Goal: Download file/media

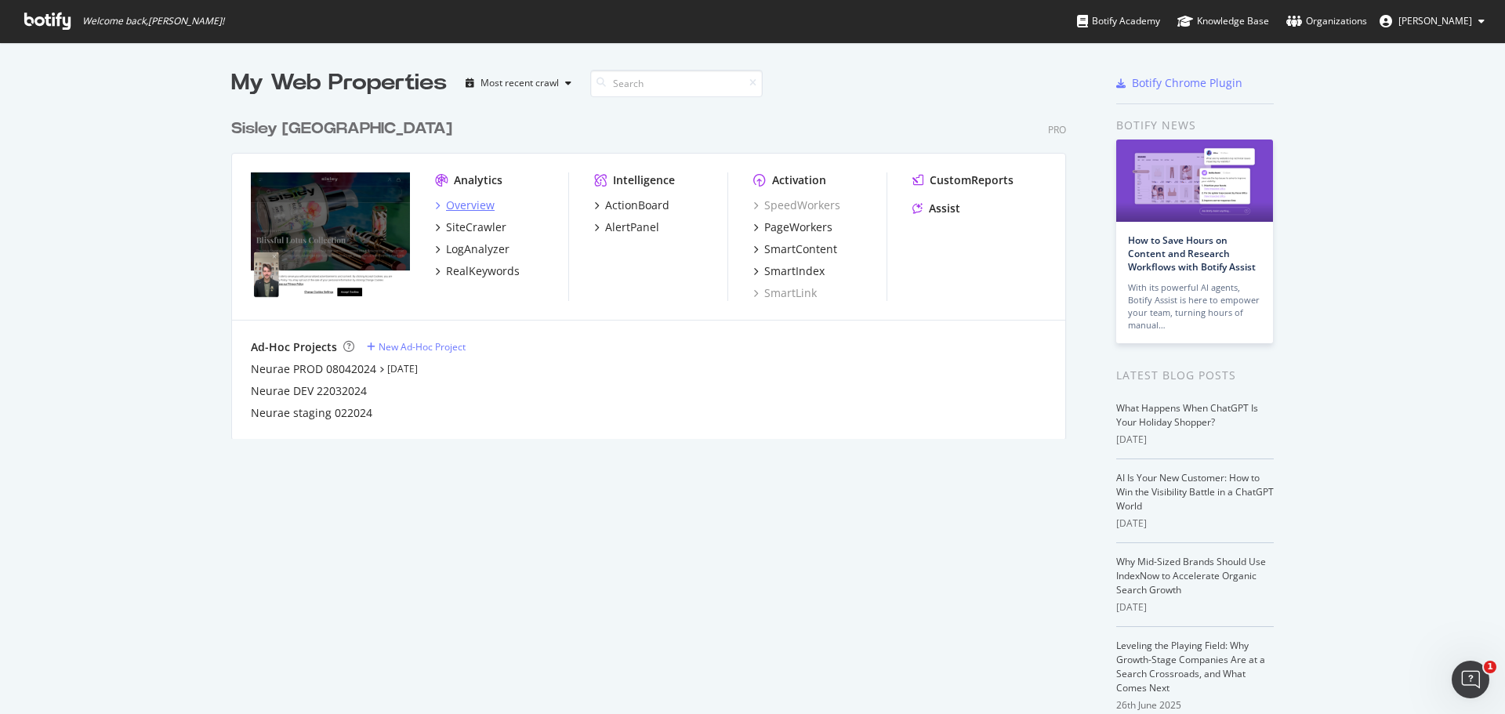
click at [459, 207] on div "Overview" at bounding box center [470, 206] width 49 height 16
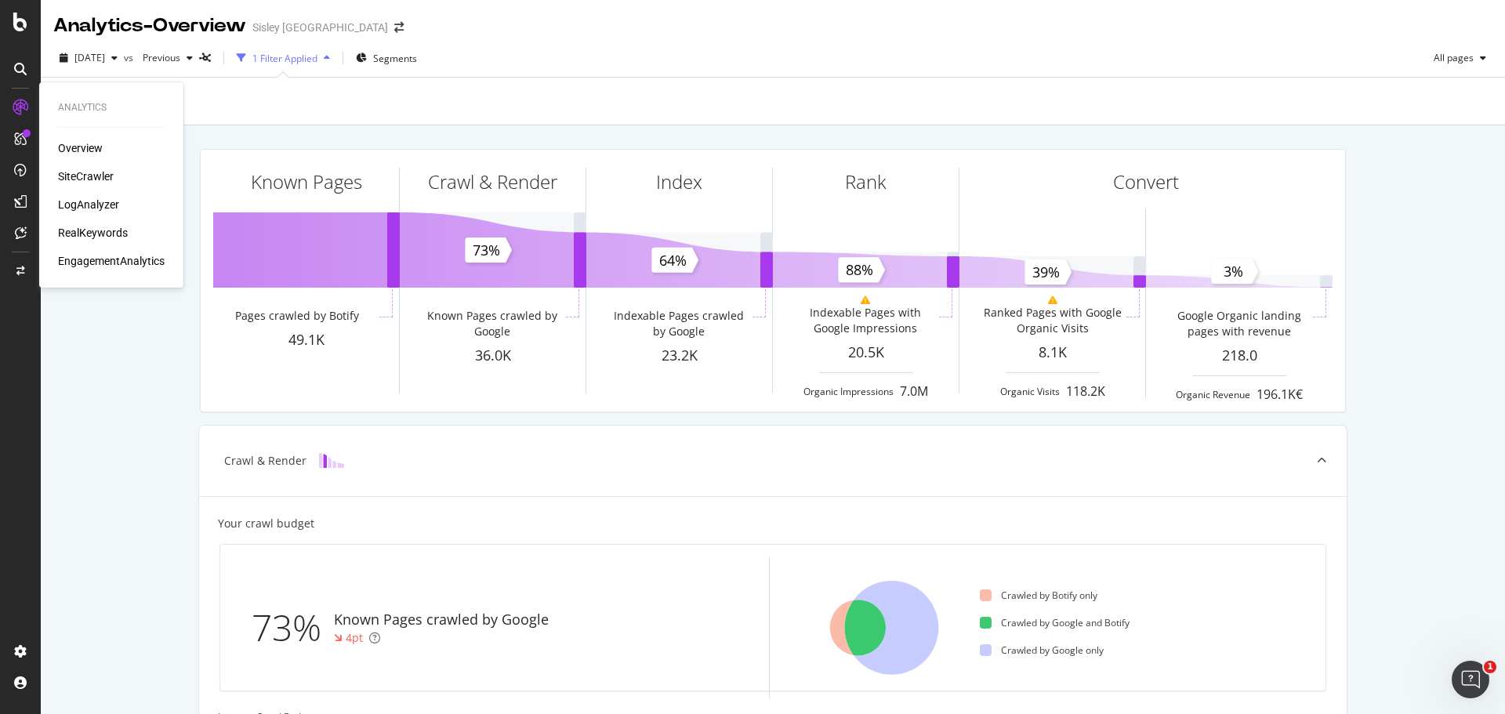
click at [88, 180] on div "SiteCrawler" at bounding box center [86, 177] width 56 height 16
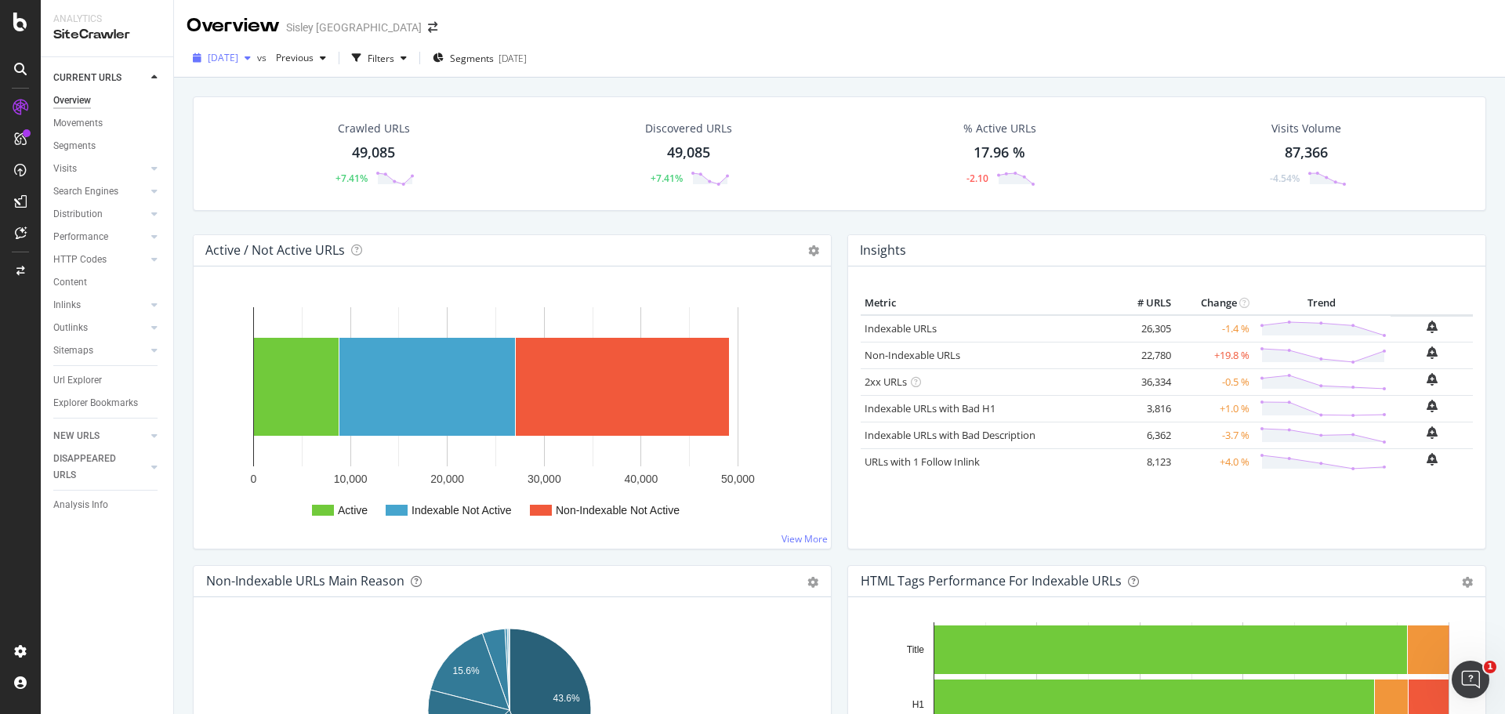
click at [238, 58] on span "[DATE]" at bounding box center [223, 57] width 31 height 13
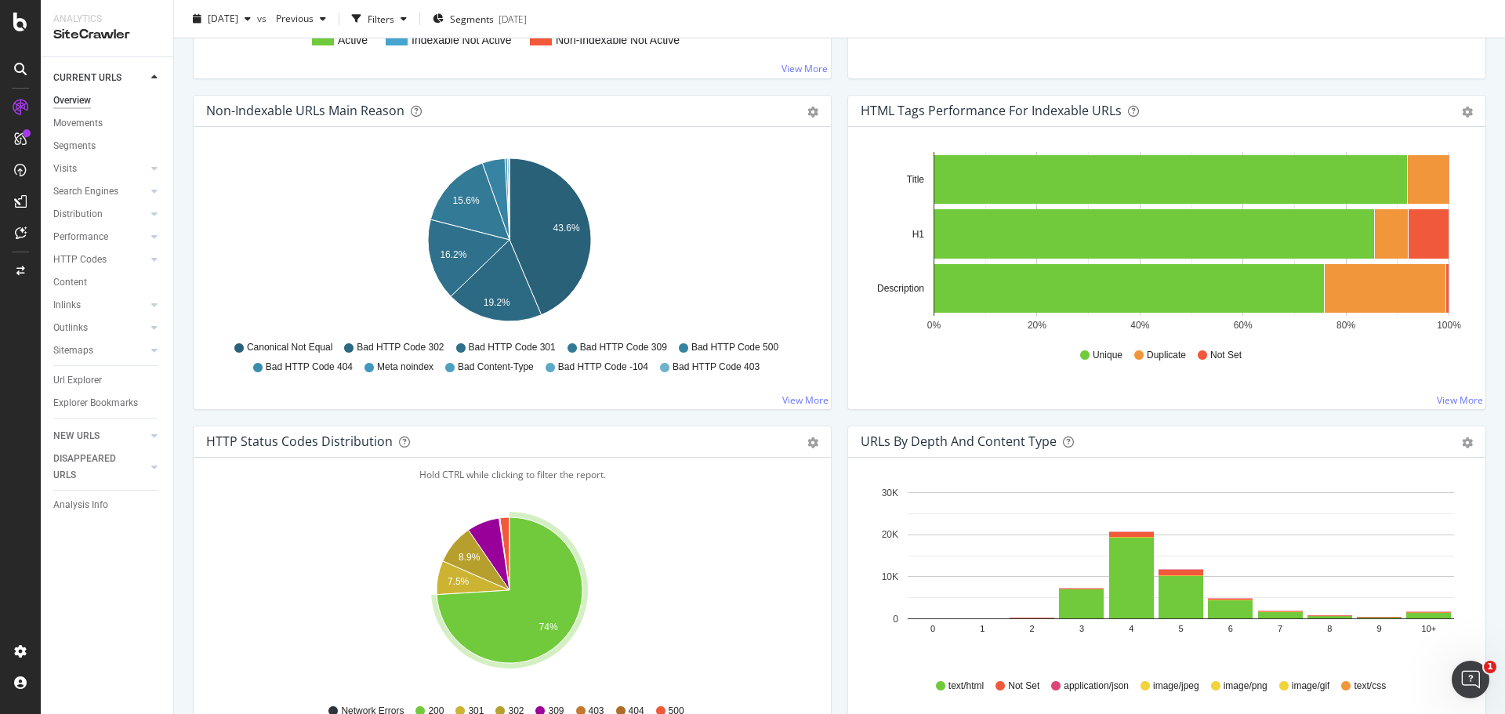
scroll to position [941, 0]
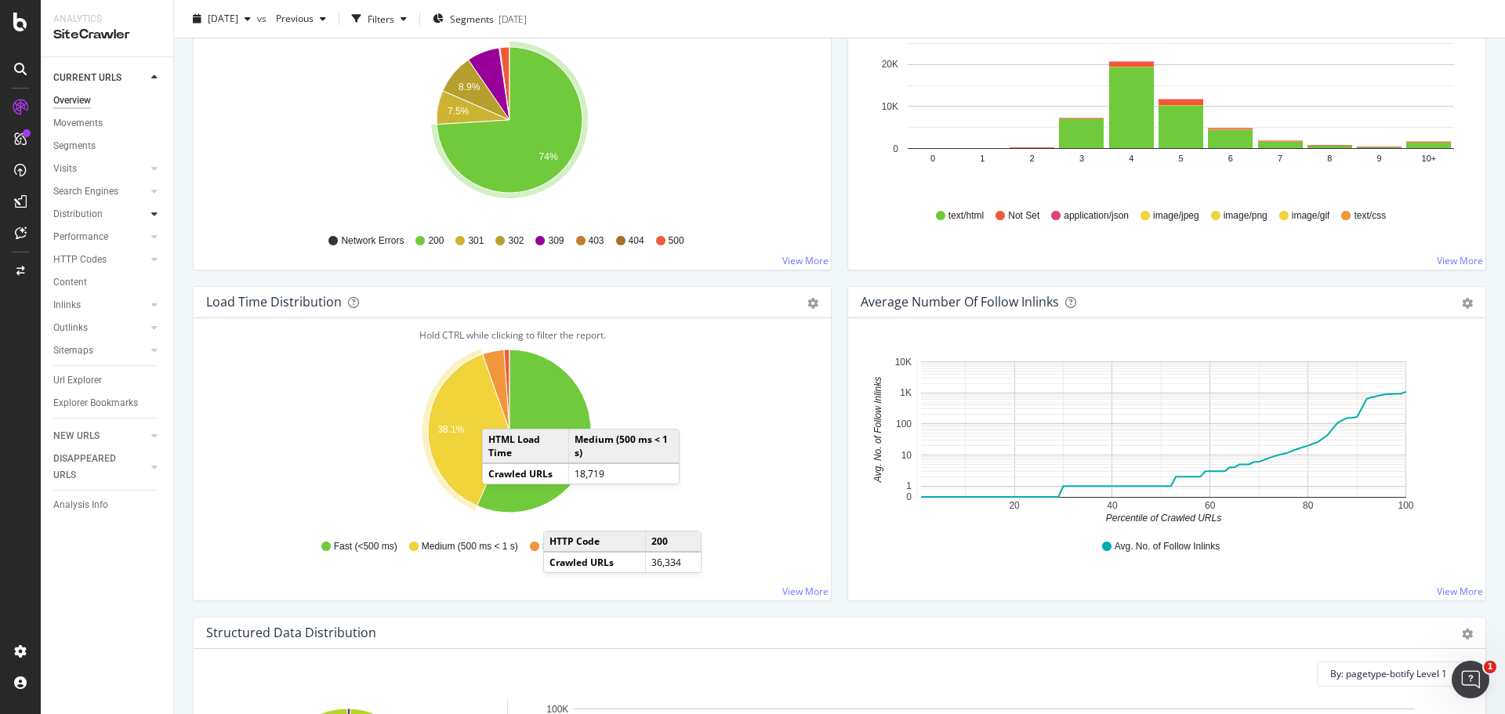
click at [147, 216] on div at bounding box center [155, 214] width 16 height 16
click at [92, 262] on div "Segments" at bounding box center [81, 260] width 42 height 16
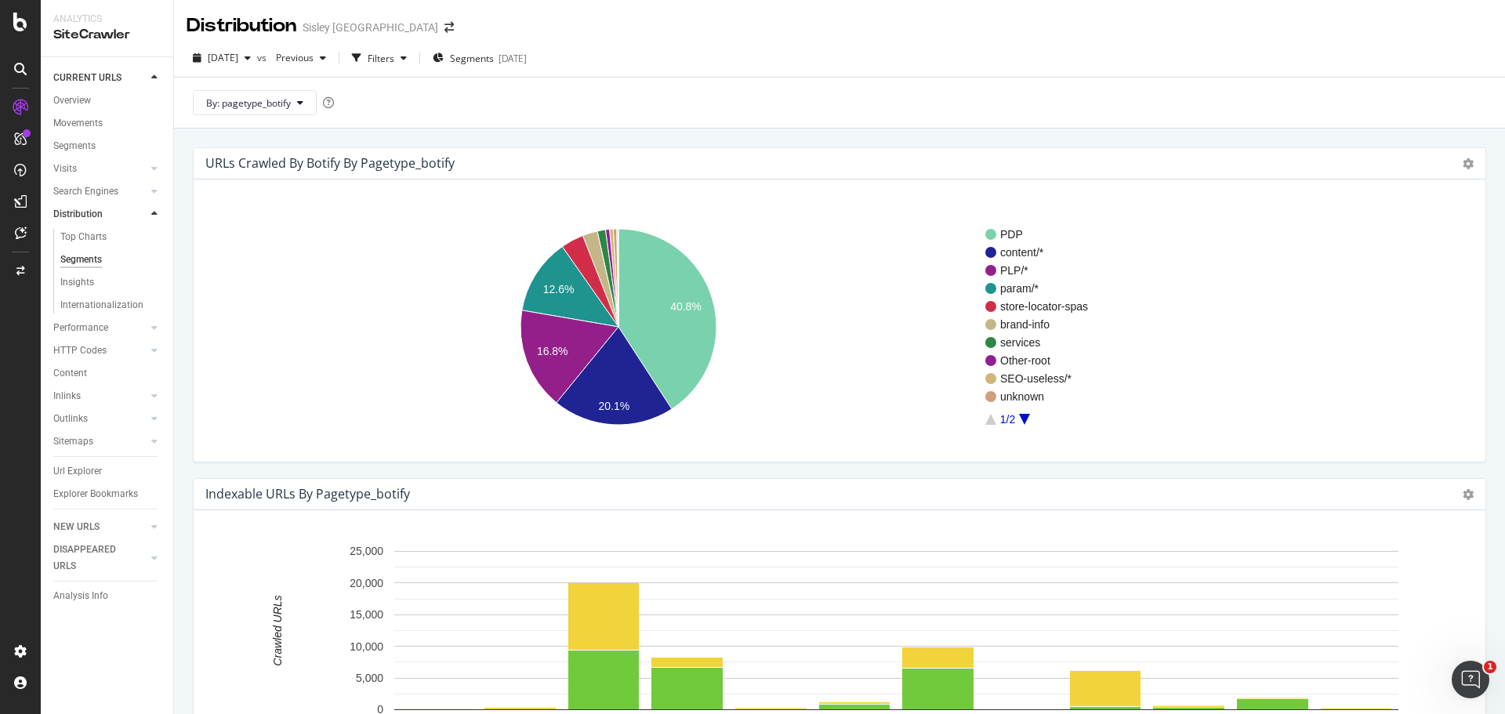
click at [1021, 419] on rect "A chart." at bounding box center [1191, 327] width 413 height 196
click at [1028, 415] on icon "A chart." at bounding box center [1024, 419] width 11 height 11
click at [992, 423] on icon "A chart." at bounding box center [990, 419] width 11 height 11
click at [624, 405] on text "20.1%" at bounding box center [613, 406] width 31 height 13
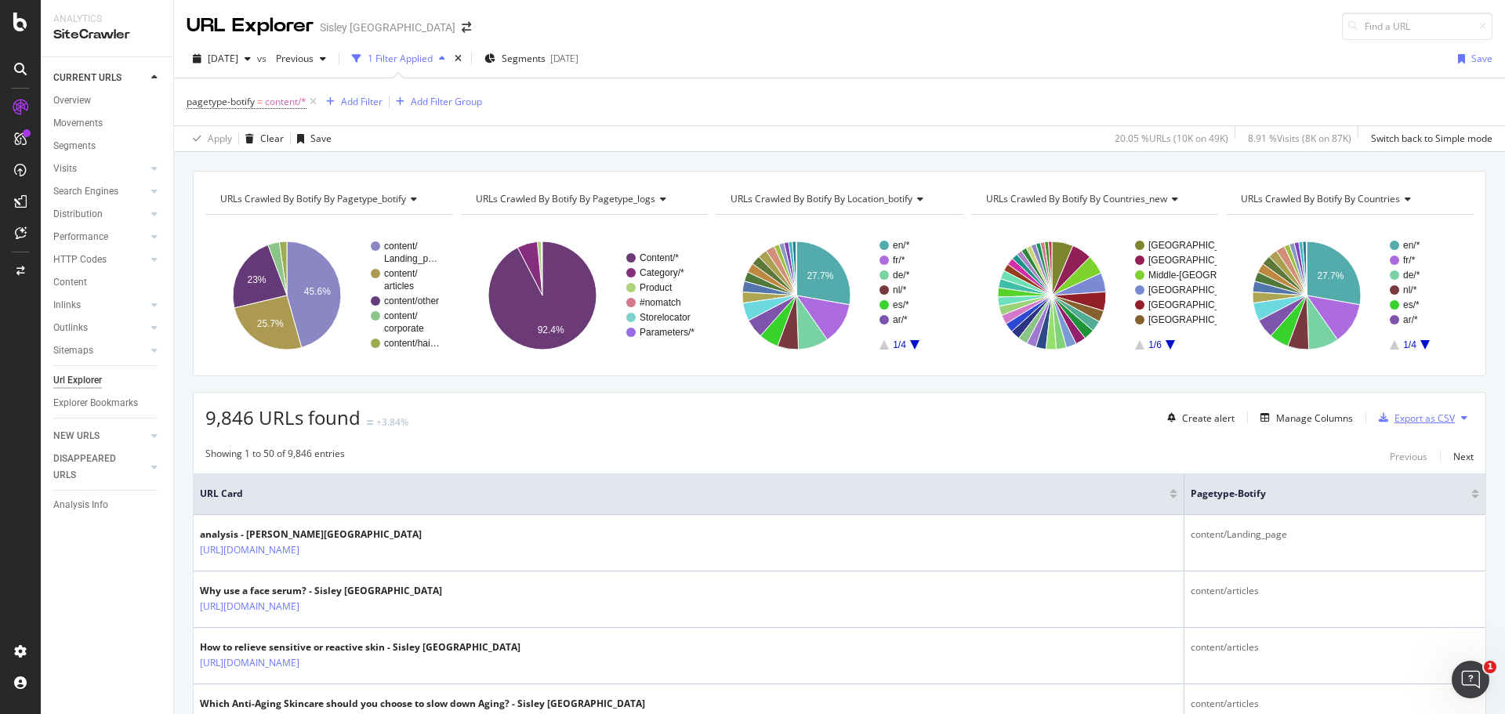
click at [1417, 418] on div "Export as CSV" at bounding box center [1425, 418] width 60 height 13
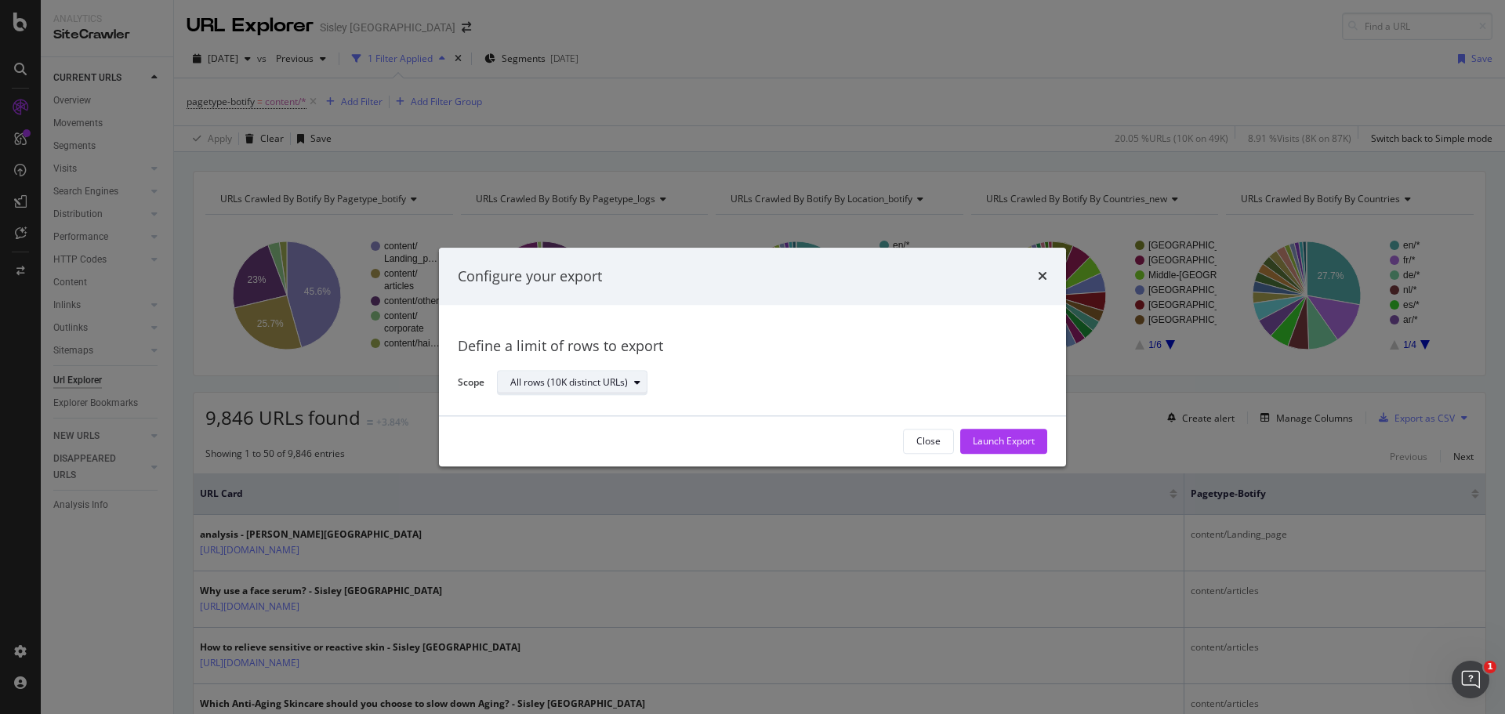
click at [525, 386] on div "All rows (10K distinct URLs)" at bounding box center [569, 383] width 118 height 9
click at [530, 386] on div "All rows (10K distinct URLs)" at bounding box center [569, 383] width 118 height 9
click at [1032, 433] on div "Launch Export" at bounding box center [1004, 442] width 62 height 24
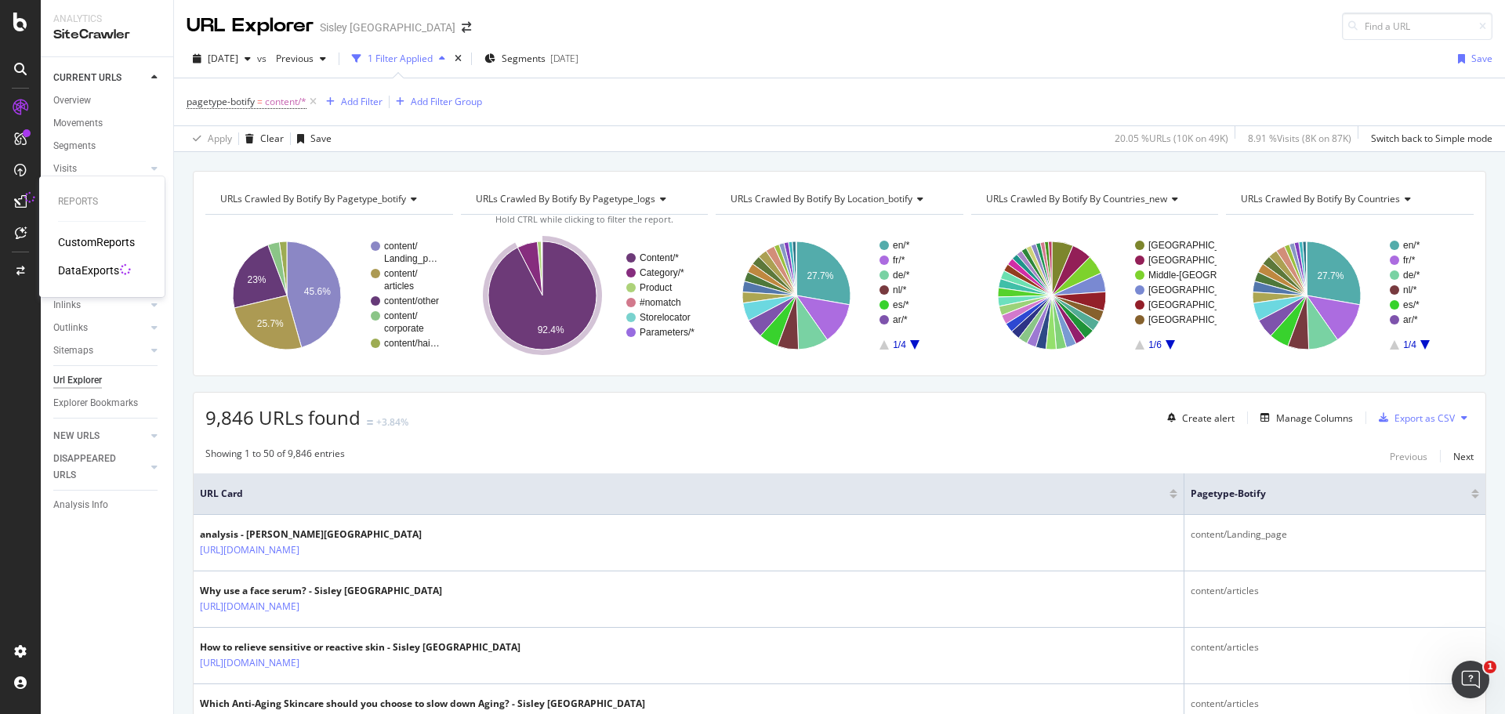
click at [20, 207] on icon at bounding box center [20, 201] width 13 height 13
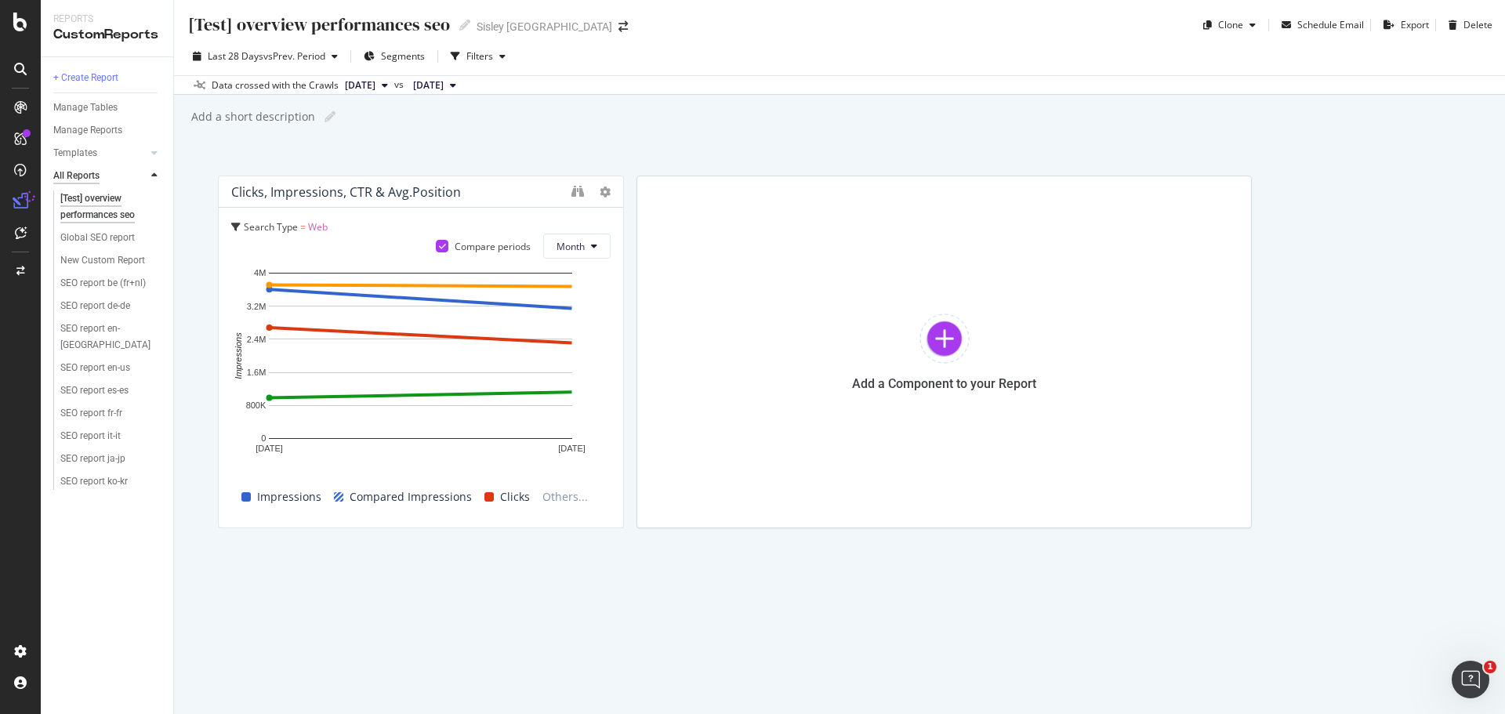
click at [82, 174] on div "All Reports" at bounding box center [76, 176] width 46 height 16
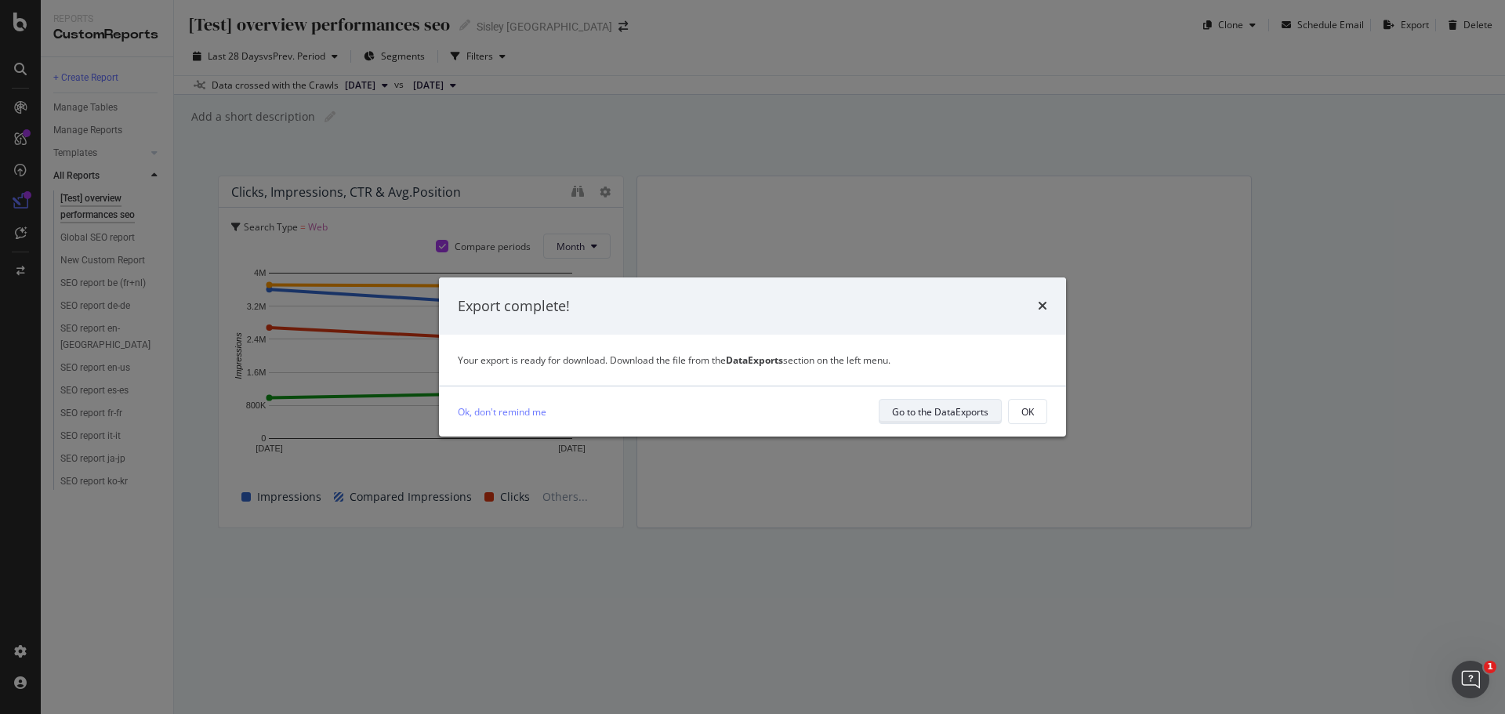
click at [956, 415] on div "Go to the DataExports" at bounding box center [940, 411] width 96 height 13
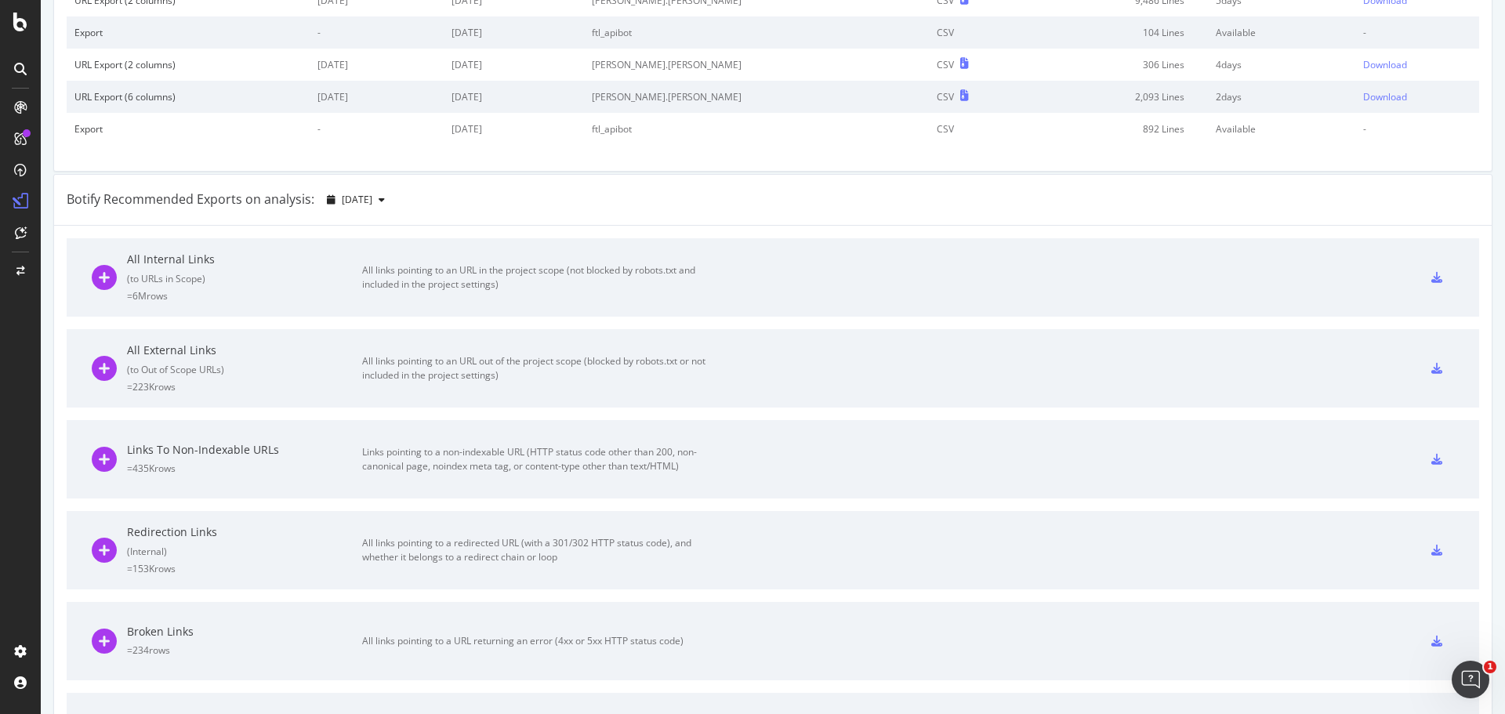
scroll to position [157, 0]
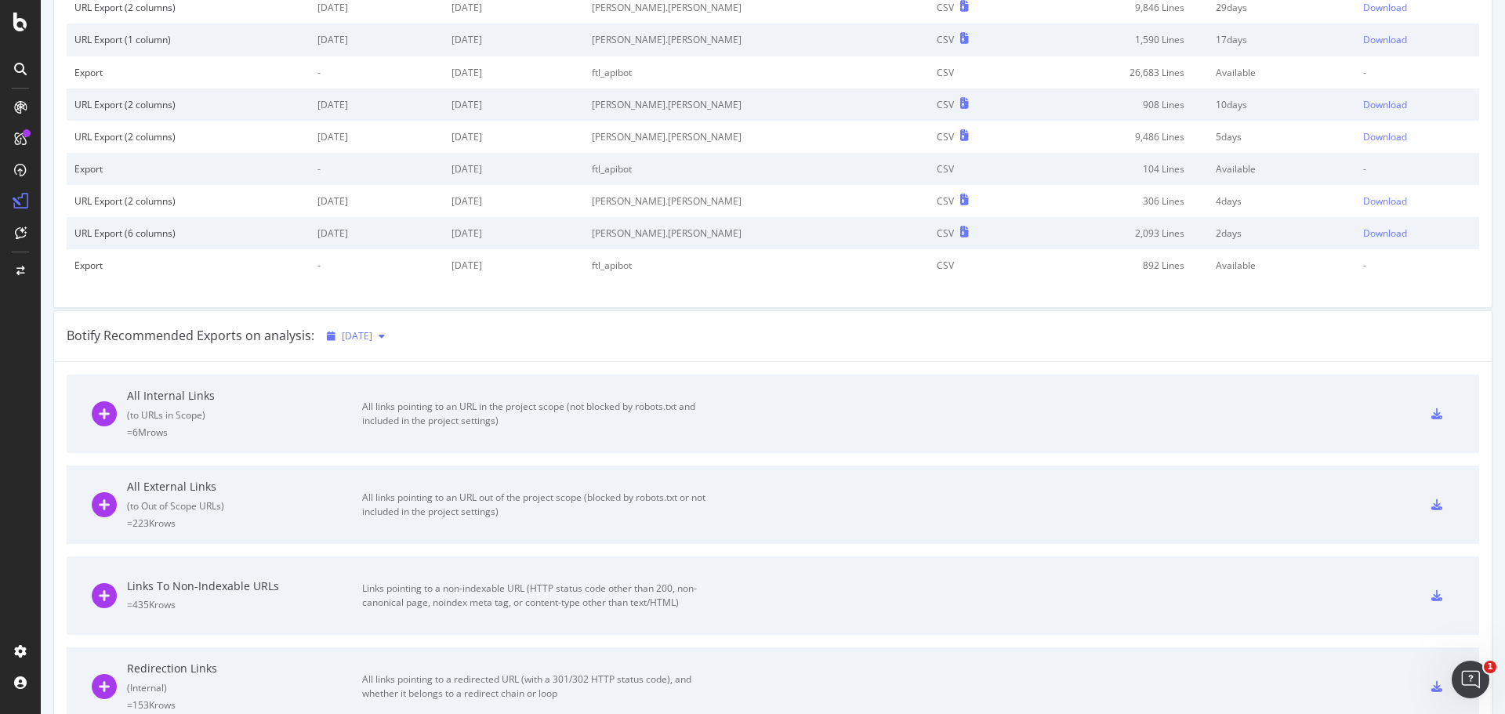
click at [362, 336] on span "[DATE]" at bounding box center [357, 335] width 31 height 13
click at [572, 315] on div "Botify Recommended Exports on analysis: [DATE]" at bounding box center [773, 336] width 1438 height 51
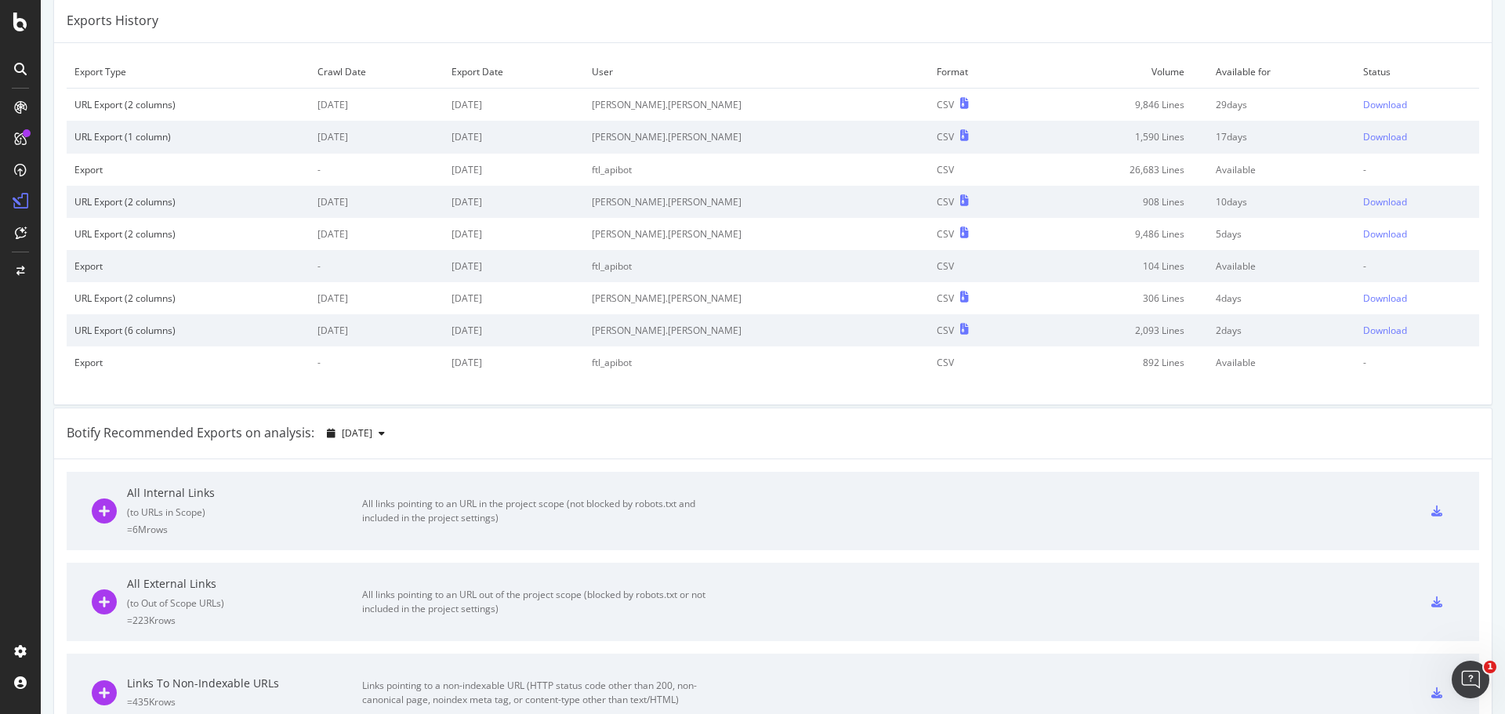
scroll to position [0, 0]
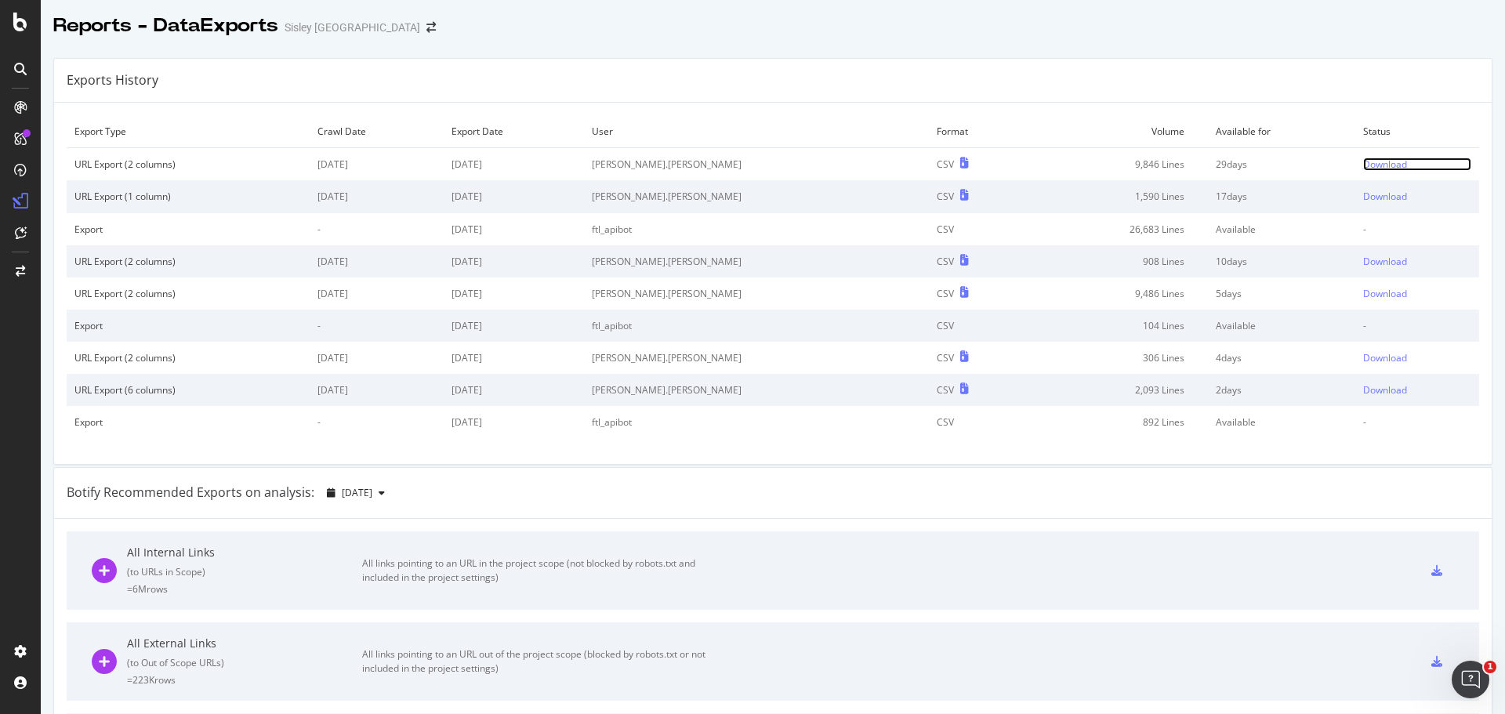
click at [1363, 167] on div "Download" at bounding box center [1385, 164] width 44 height 13
